Goal: Information Seeking & Learning: Learn about a topic

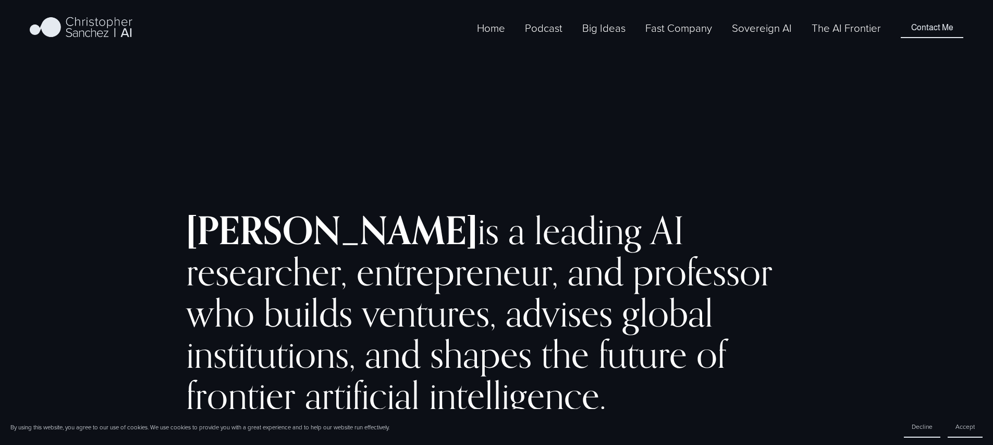
click at [839, 37] on link "The AI Frontier" at bounding box center [846, 27] width 69 height 17
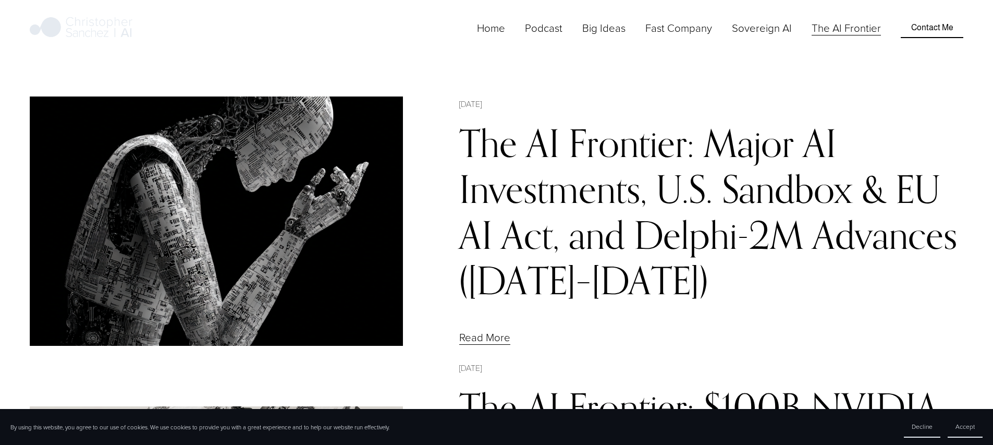
click at [580, 176] on link "The AI Frontier: Major AI Investments, U.S. Sandbox & EU AI Act, and Delphi-2M …" at bounding box center [708, 211] width 498 height 183
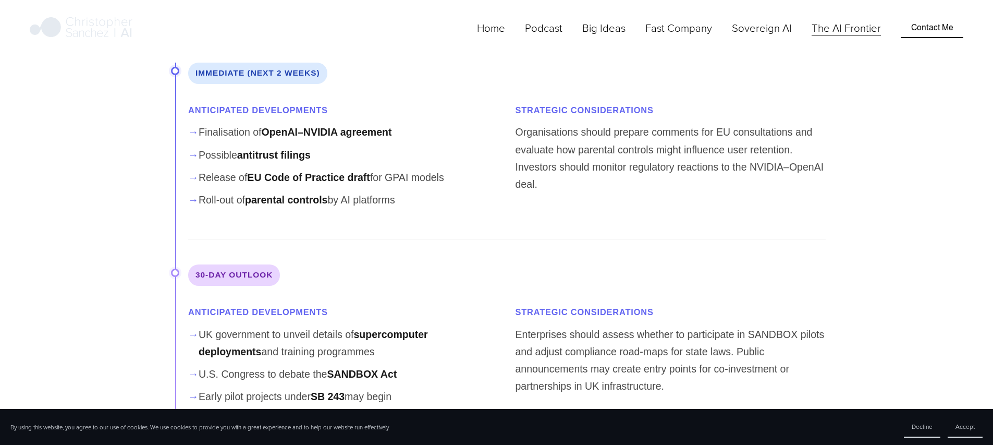
scroll to position [6718, 0]
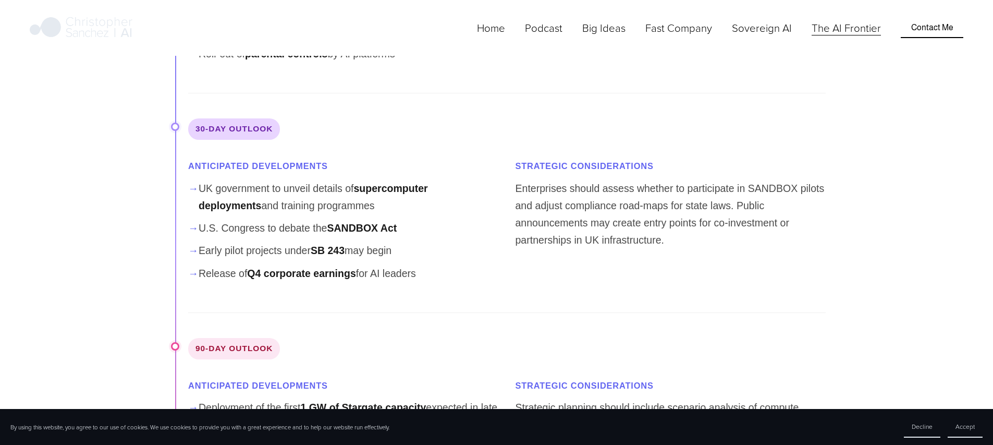
scroll to position [6869, 0]
drag, startPoint x: 147, startPoint y: 127, endPoint x: 434, endPoint y: 282, distance: 326.0
copy div "Disclaimer, Methodology & Fact-Checking Protocol – The AI Frontier Not Investme…"
click at [832, 37] on link "The AI Frontier" at bounding box center [846, 27] width 69 height 17
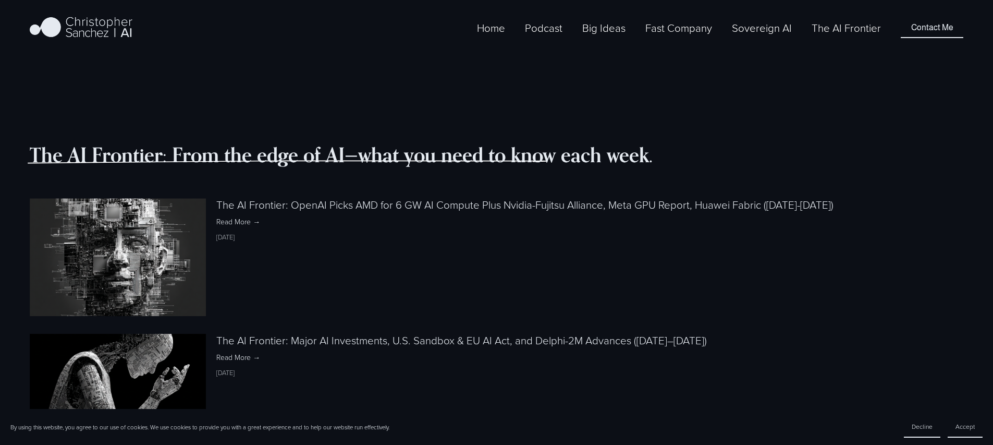
scroll to position [1182, 0]
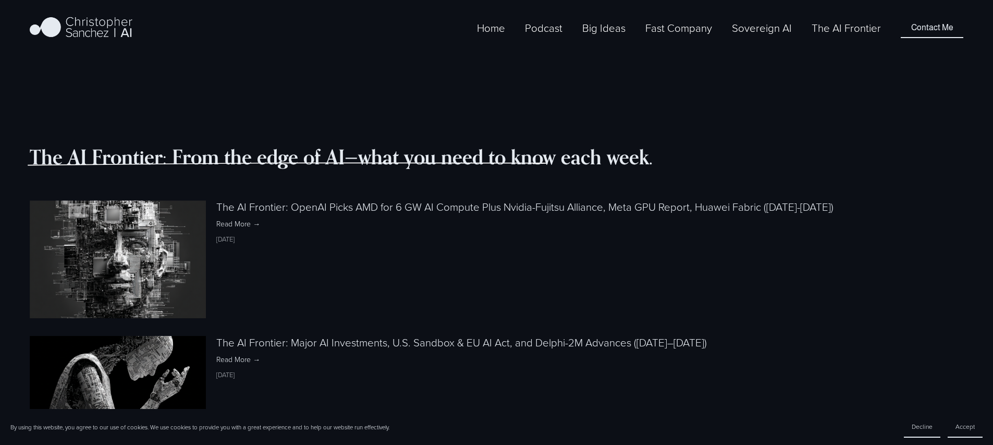
click at [484, 199] on link "The AI Frontier: OpenAI Picks AMD for 6 GW AI Compute Plus Nvidia-Fujitsu Allia…" at bounding box center [524, 206] width 617 height 15
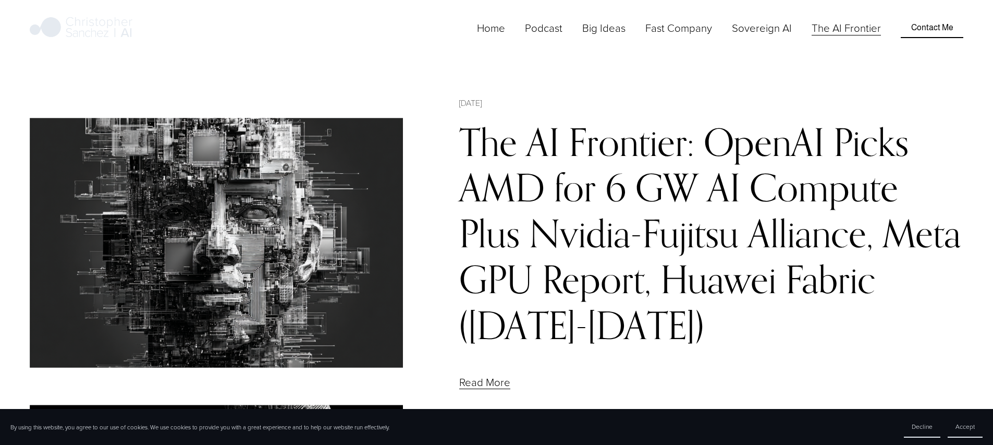
click at [607, 166] on link "The AI Frontier: OpenAI Picks AMD for 6 GW AI Compute Plus Nvidia-Fujitsu Allia…" at bounding box center [710, 233] width 502 height 229
